Goal: Understand process/instructions

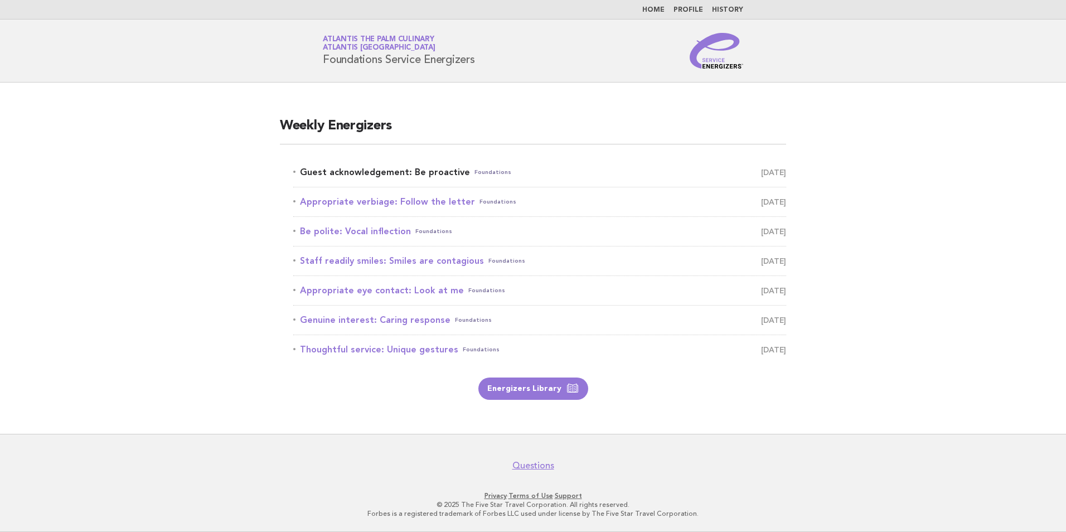
click at [401, 170] on link "Guest acknowledgement: Be proactive Foundations [DATE]" at bounding box center [539, 172] width 493 height 16
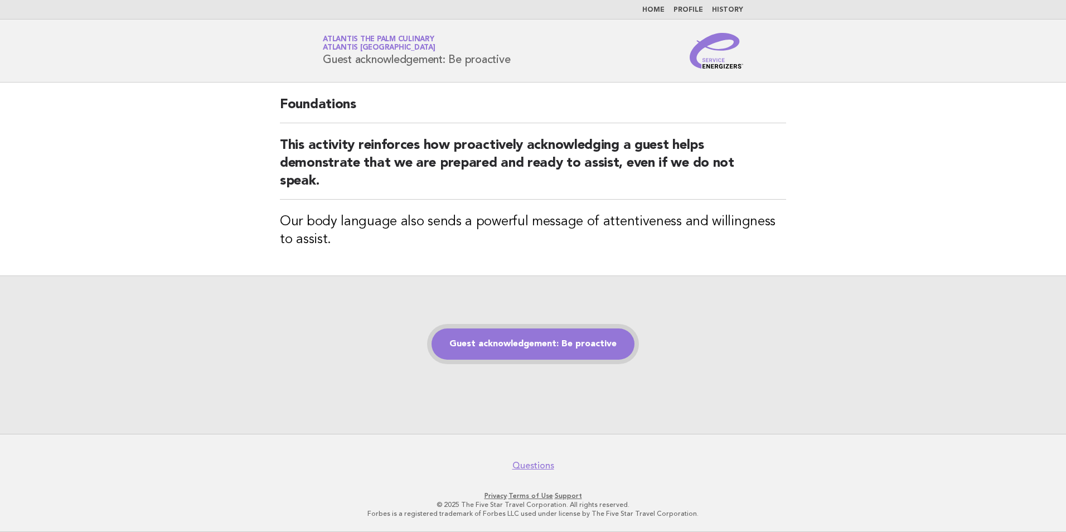
click at [492, 355] on link "Guest acknowledgement: Be proactive" at bounding box center [533, 343] width 203 height 31
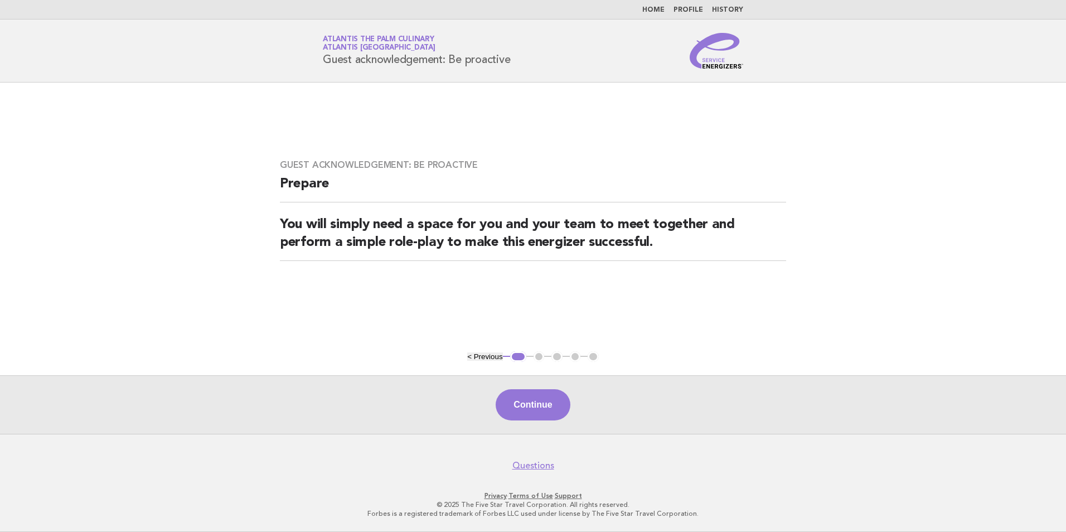
click at [549, 396] on button "Continue" at bounding box center [533, 404] width 74 height 31
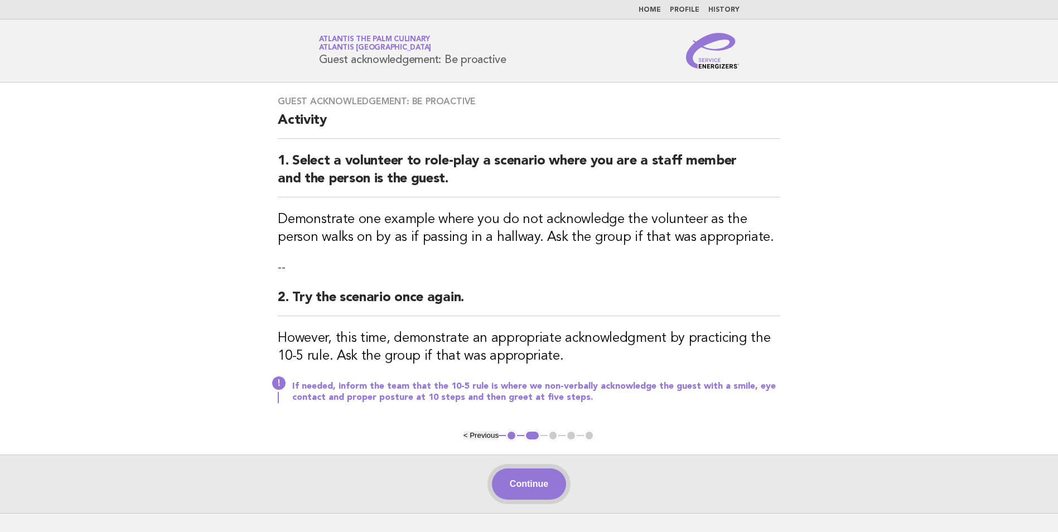
click at [529, 490] on button "Continue" at bounding box center [529, 483] width 74 height 31
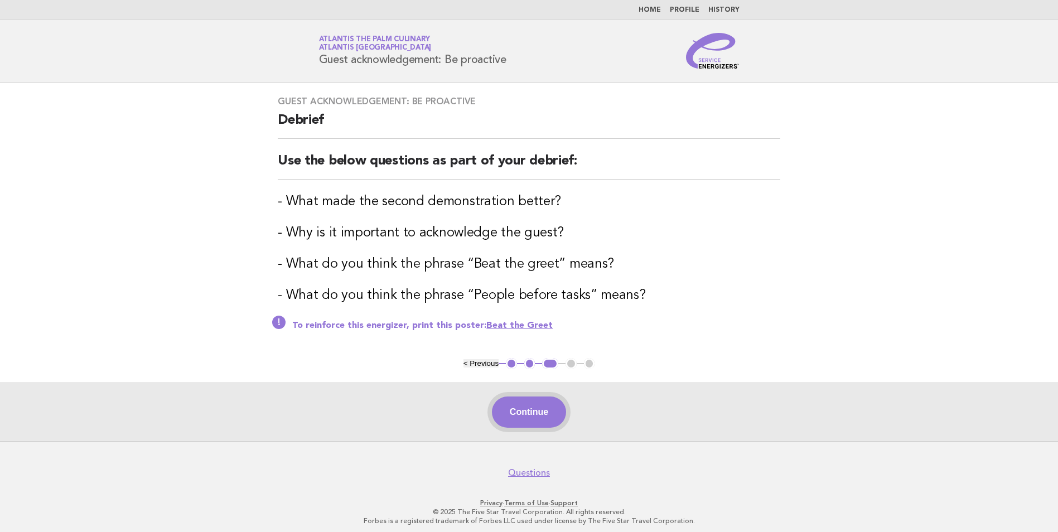
click at [538, 407] on button "Continue" at bounding box center [529, 411] width 74 height 31
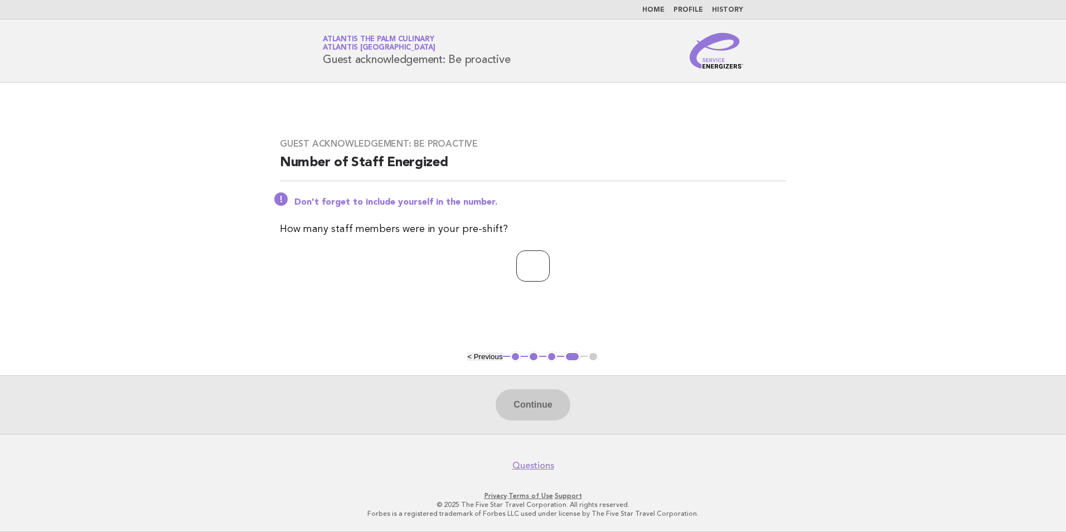
click at [516, 265] on input "number" at bounding box center [532, 265] width 33 height 31
type input "**"
click at [550, 417] on button "Continue" at bounding box center [533, 404] width 74 height 31
